Goal: Task Accomplishment & Management: Manage account settings

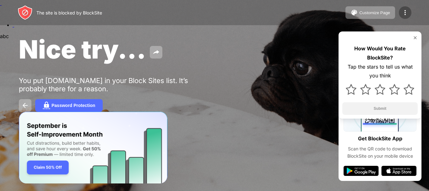
click at [406, 11] on img at bounding box center [405, 13] width 8 height 8
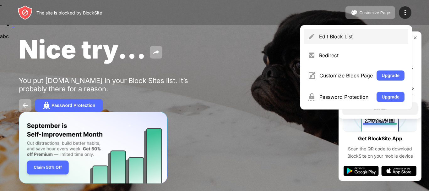
click at [340, 37] on div "Edit Block List" at bounding box center [361, 36] width 85 height 6
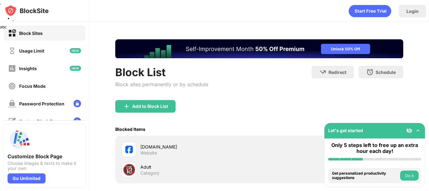
click at [417, 130] on img at bounding box center [418, 130] width 6 height 6
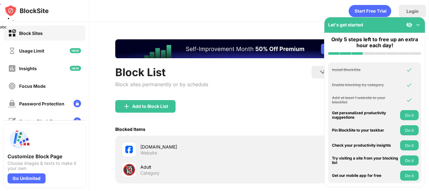
click at [417, 24] on img at bounding box center [418, 25] width 6 height 6
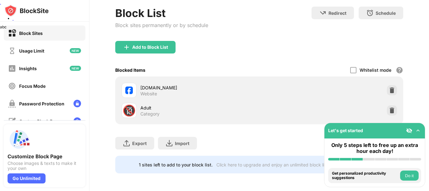
scroll to position [64, 0]
click at [389, 87] on img at bounding box center [392, 90] width 6 height 6
